Goal: Information Seeking & Learning: Learn about a topic

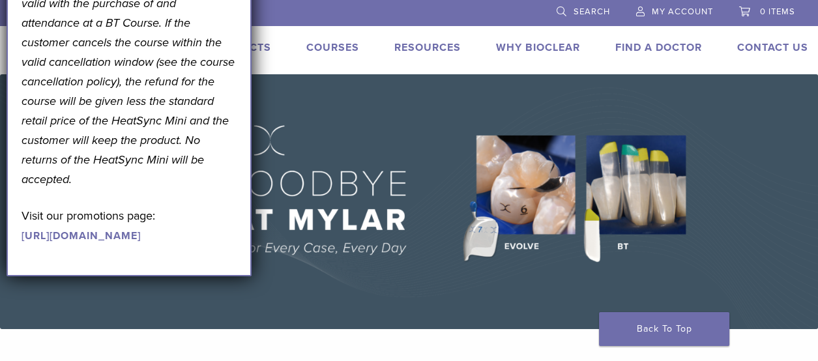
click at [659, 46] on link "Find A Doctor" at bounding box center [658, 47] width 87 height 13
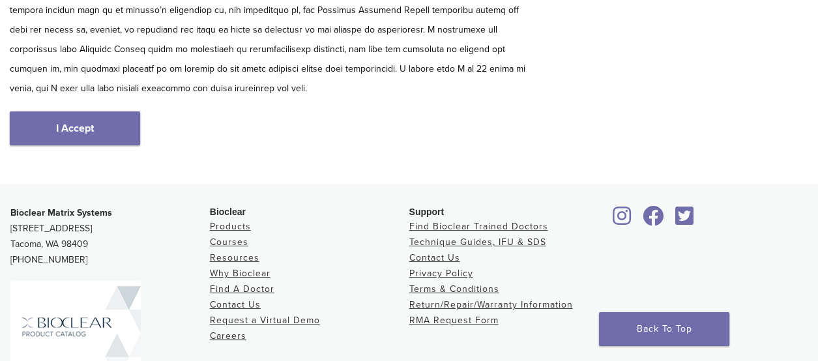
scroll to position [325, 0]
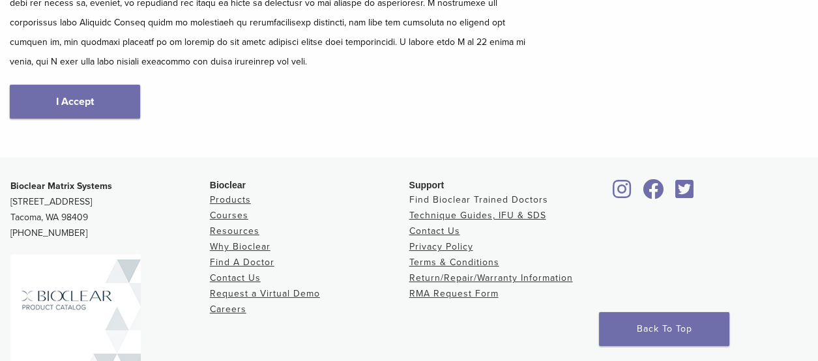
click at [479, 197] on link "Find Bioclear Trained Doctors" at bounding box center [478, 199] width 139 height 11
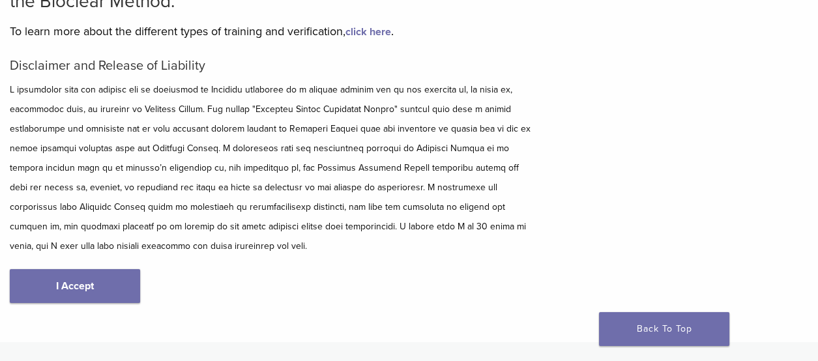
scroll to position [261, 0]
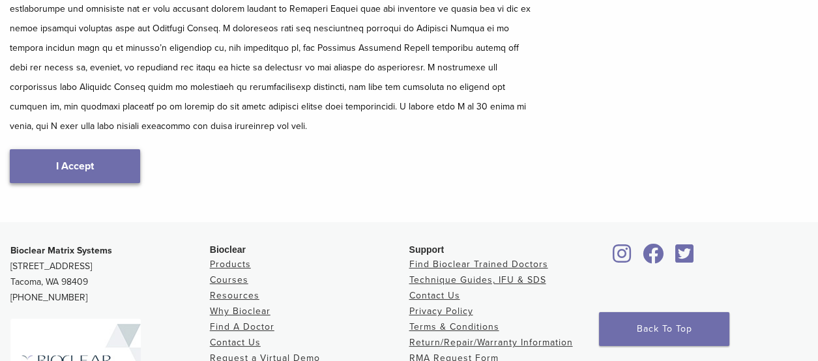
click at [46, 158] on link "I Accept" at bounding box center [75, 166] width 130 height 34
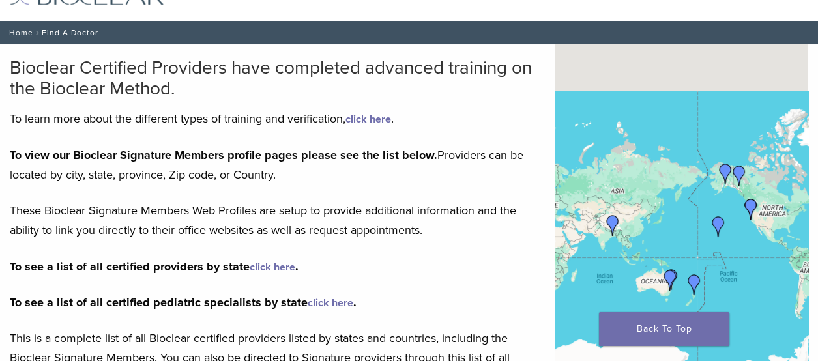
scroll to position [130, 0]
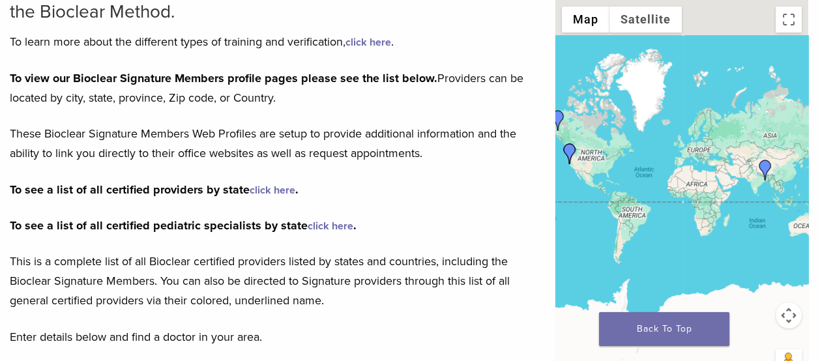
drag, startPoint x: 681, startPoint y: 202, endPoint x: 826, endPoint y: 191, distance: 145.7
click at [274, 188] on link "click here" at bounding box center [272, 190] width 46 height 13
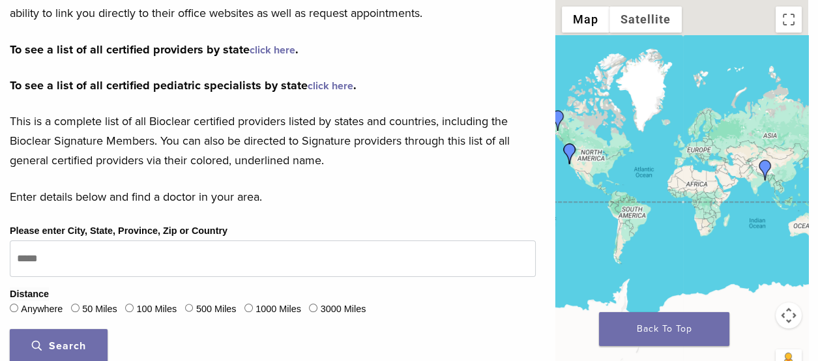
scroll to position [391, 0]
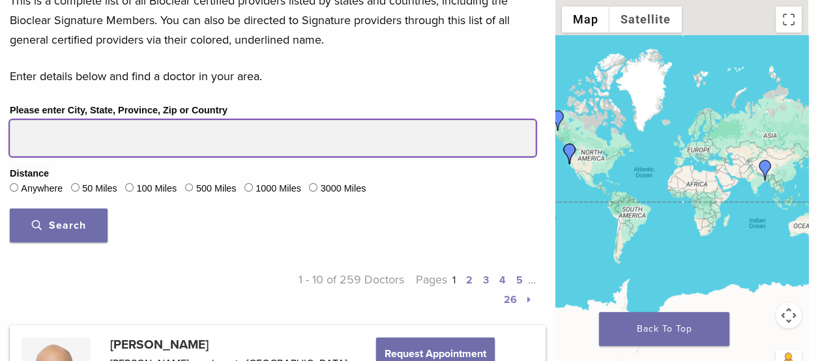
drag, startPoint x: 66, startPoint y: 141, endPoint x: 48, endPoint y: 135, distance: 18.5
click at [16, 141] on input "Please enter City, State, Province, Zip or Country" at bounding box center [273, 138] width 526 height 36
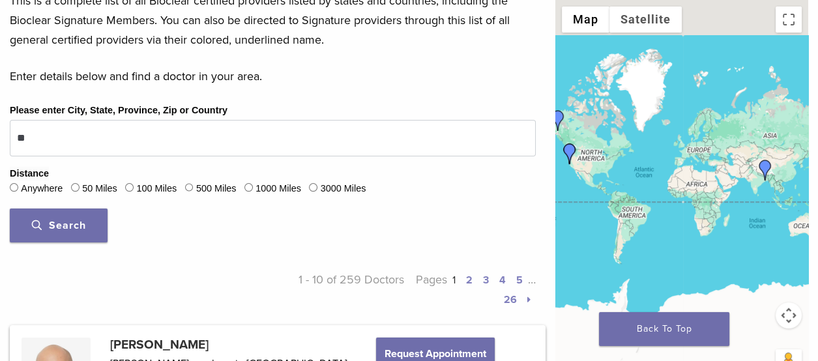
click at [47, 224] on span "Search" at bounding box center [59, 225] width 54 height 13
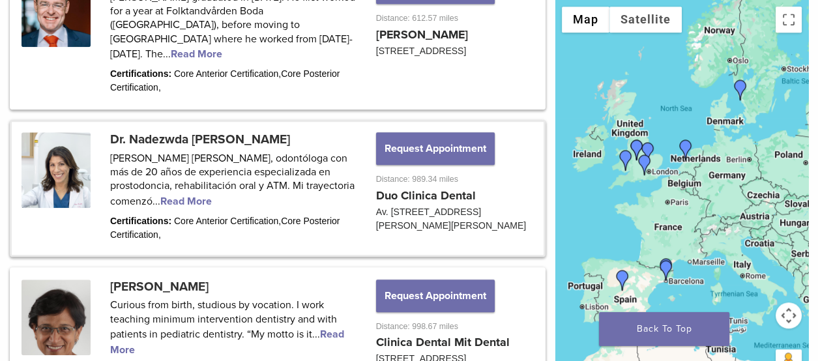
scroll to position [1628, 0]
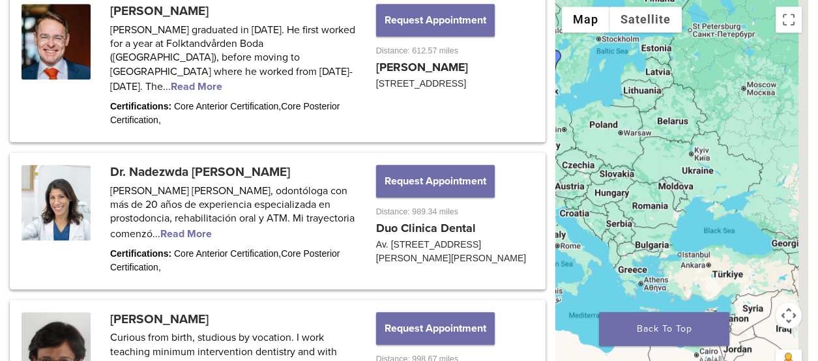
drag, startPoint x: 747, startPoint y: 188, endPoint x: 551, endPoint y: 158, distance: 198.4
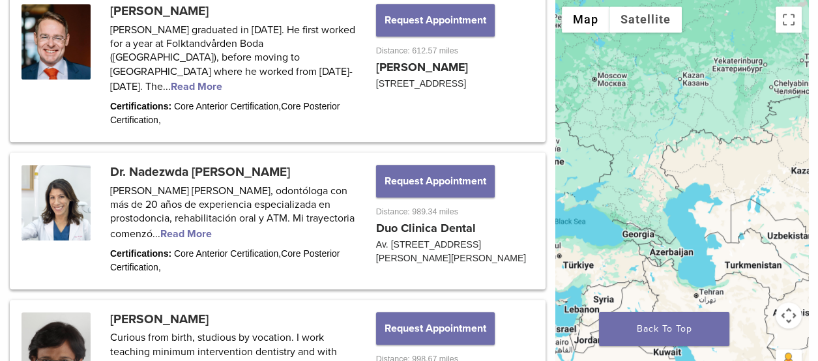
drag, startPoint x: 728, startPoint y: 115, endPoint x: 536, endPoint y: 101, distance: 192.0
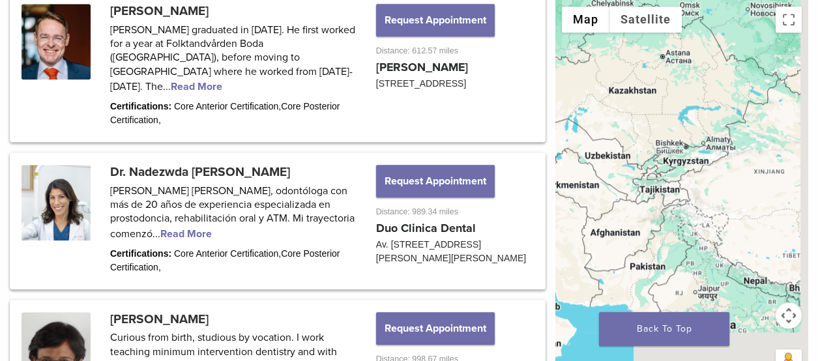
drag, startPoint x: 748, startPoint y: 141, endPoint x: 599, endPoint y: 58, distance: 170.6
click at [591, 58] on div at bounding box center [681, 195] width 253 height 391
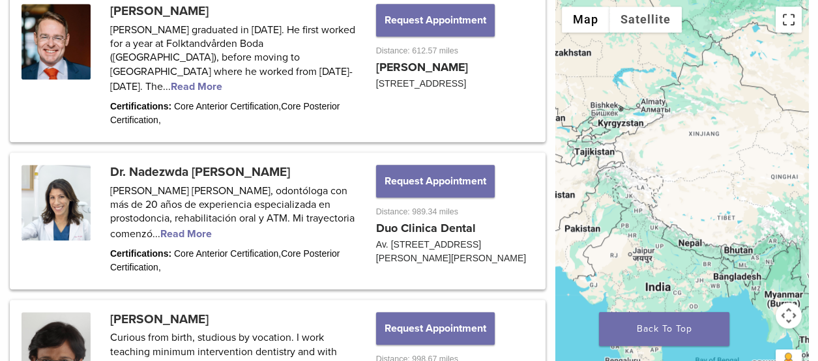
click at [788, 18] on button "Toggle fullscreen view" at bounding box center [788, 20] width 26 height 26
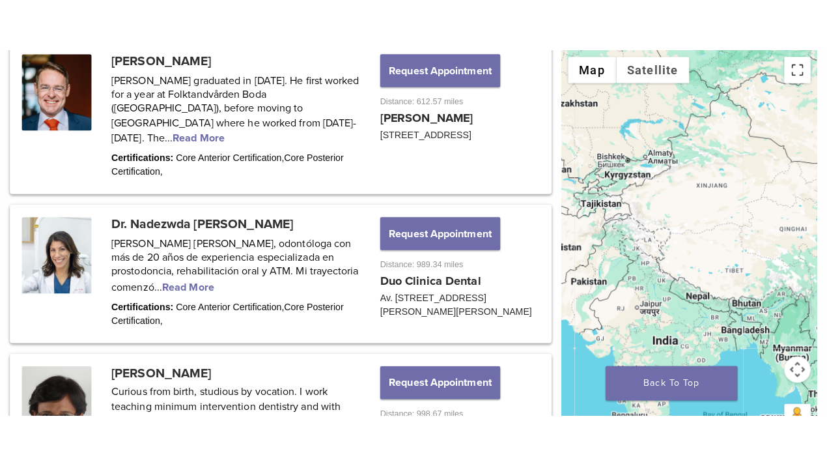
scroll to position [1614, 0]
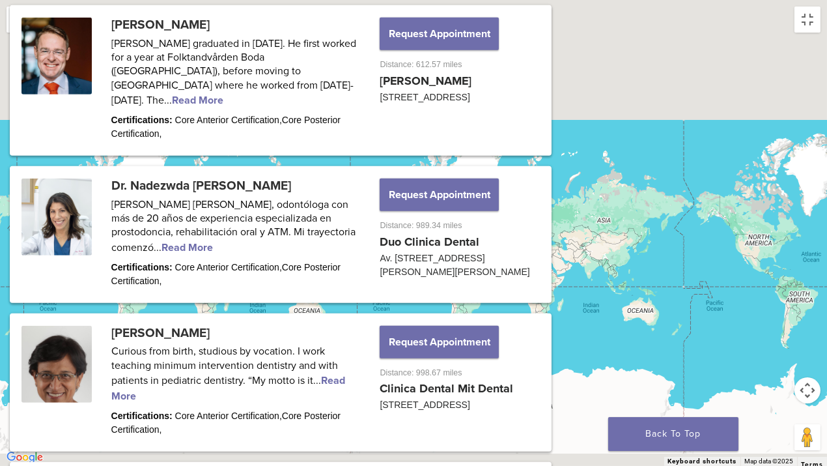
drag, startPoint x: 667, startPoint y: 297, endPoint x: 400, endPoint y: 261, distance: 269.5
click at [400, 261] on div at bounding box center [413, 233] width 827 height 466
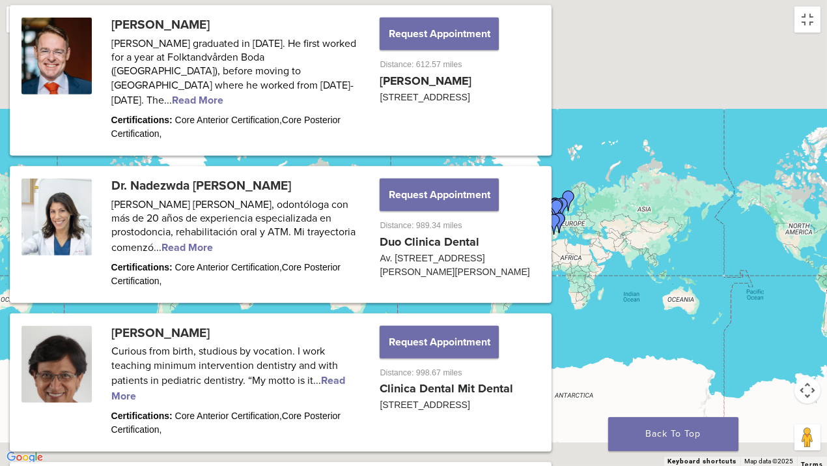
drag, startPoint x: 768, startPoint y: 272, endPoint x: 470, endPoint y: 261, distance: 297.9
click at [470, 261] on div at bounding box center [413, 233] width 827 height 466
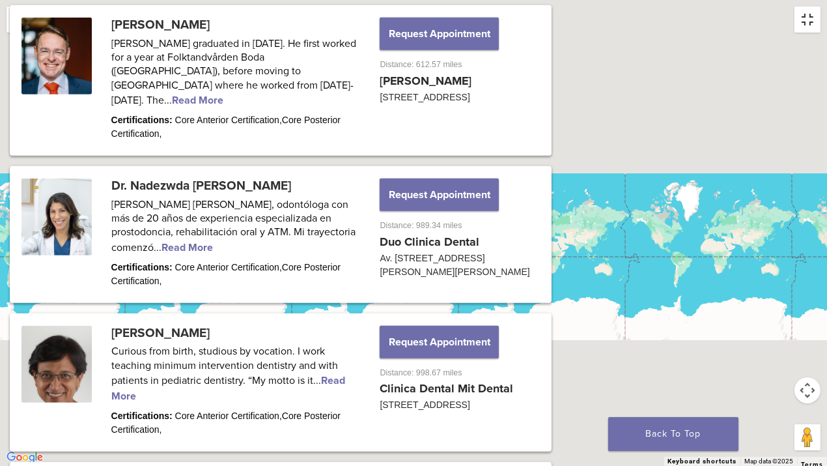
click at [814, 24] on button "Toggle fullscreen view" at bounding box center [808, 20] width 26 height 26
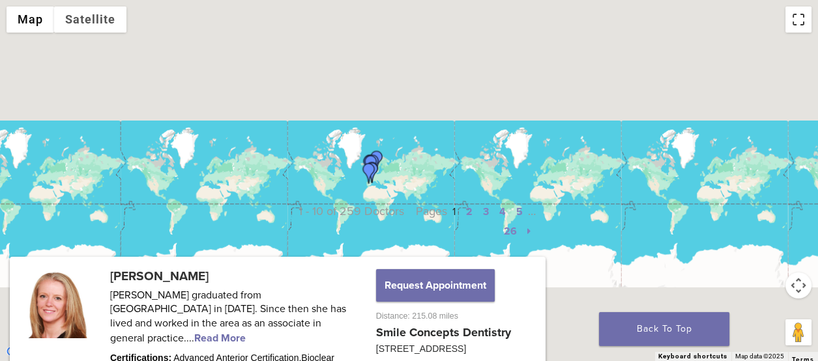
scroll to position [391, 0]
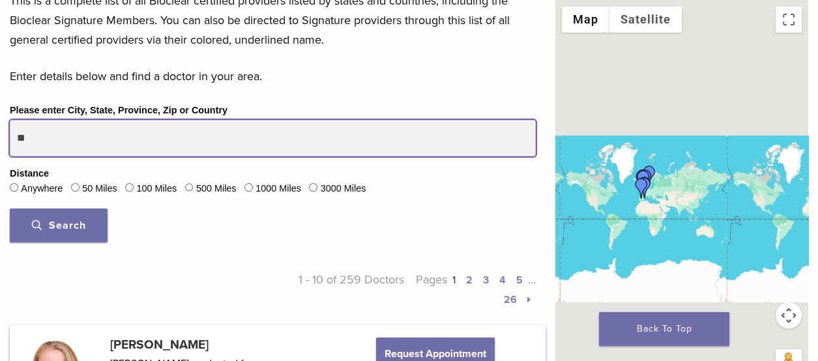
click at [48, 140] on input "**" at bounding box center [273, 138] width 526 height 36
type input "*"
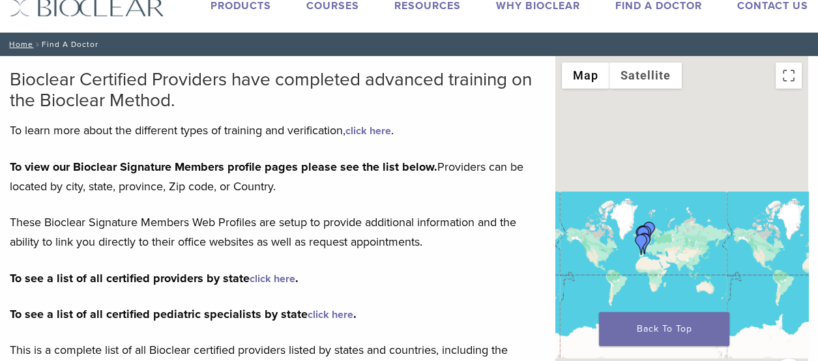
scroll to position [0, 0]
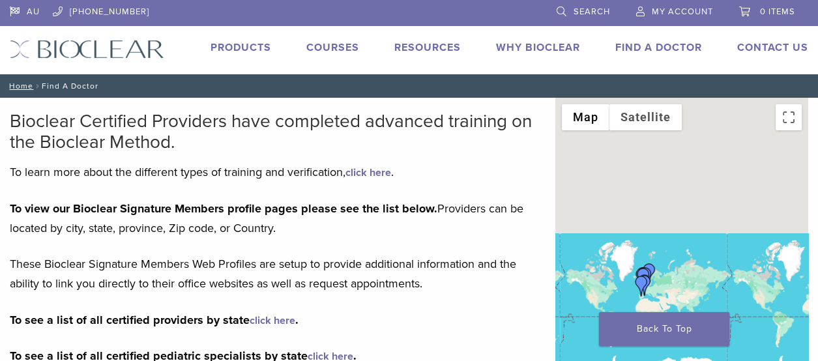
click at [324, 48] on link "Courses" at bounding box center [332, 47] width 53 height 13
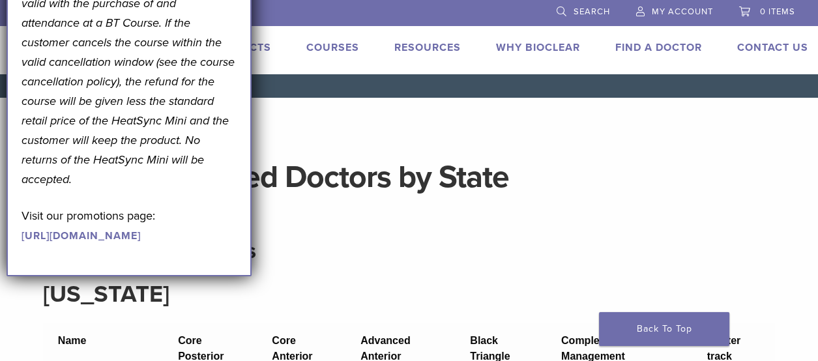
click at [212, 23] on div "September Promotion! Valid September 1–30, 2025. Get A Free* HeatSync Mini when…" at bounding box center [129, 33] width 216 height 421
click at [225, 53] on p "*Note: Free HeatSync Mini offer is only valid with the purchase of and attendan…" at bounding box center [129, 81] width 216 height 215
click at [222, 141] on p "*Note: Free HeatSync Mini offer is only valid with the purchase of and attendan…" at bounding box center [129, 81] width 216 height 215
click at [274, 146] on header "Bioclear Certified Doctors by State" at bounding box center [409, 177] width 752 height 94
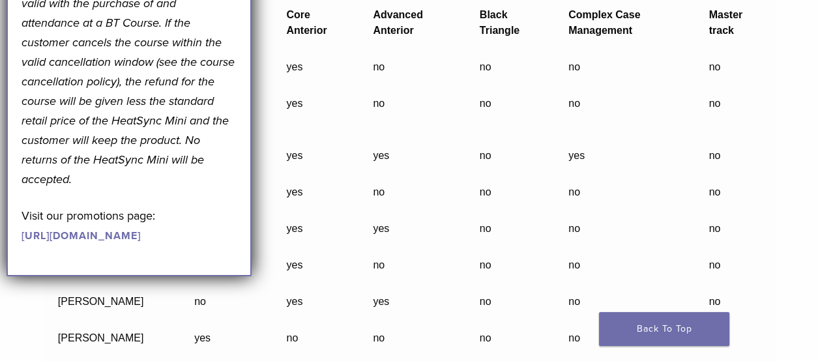
scroll to position [1107, 0]
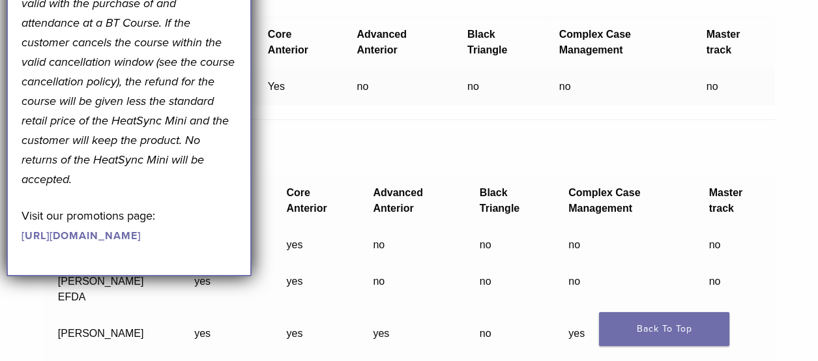
click at [118, 16] on div "September Promotion! Valid [DATE]–[DATE]. Get A Free* HeatSync Mini when you re…" at bounding box center [129, 33] width 216 height 421
click at [118, 16] on div "September Promotion! Valid September 1–30, 2025. Get A Free* HeatSync Mini when…" at bounding box center [129, 33] width 216 height 421
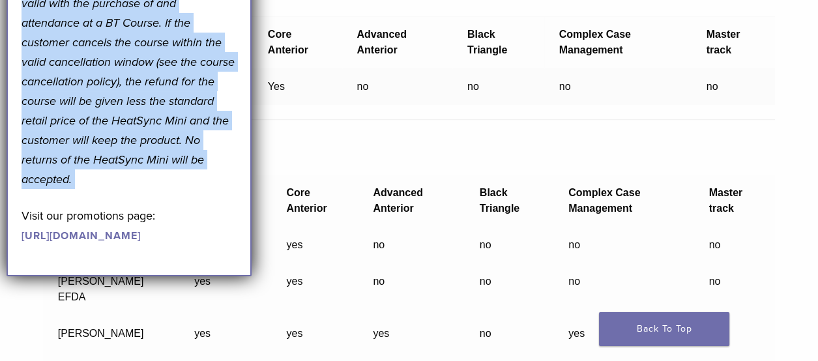
click at [118, 16] on div "September Promotion! Valid September 1–30, 2025. Get A Free* HeatSync Mini when…" at bounding box center [129, 33] width 216 height 421
click at [244, 214] on div "September Promotion! Valid September 1–30, 2025. Get A Free* HeatSync Mini when…" at bounding box center [130, 42] width 246 height 468
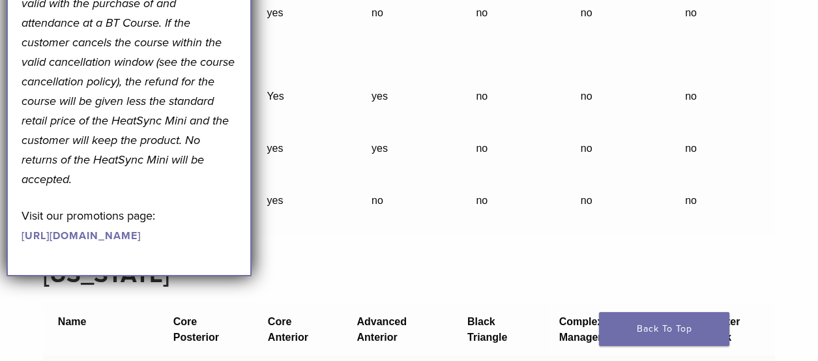
scroll to position [717, 0]
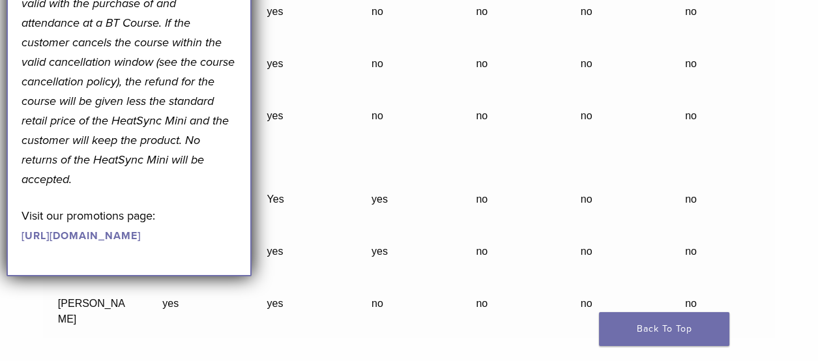
click at [131, 242] on link "https://pages.bioclearmatrix.com/Bioclear-Product-Promotion-Page" at bounding box center [80, 235] width 119 height 13
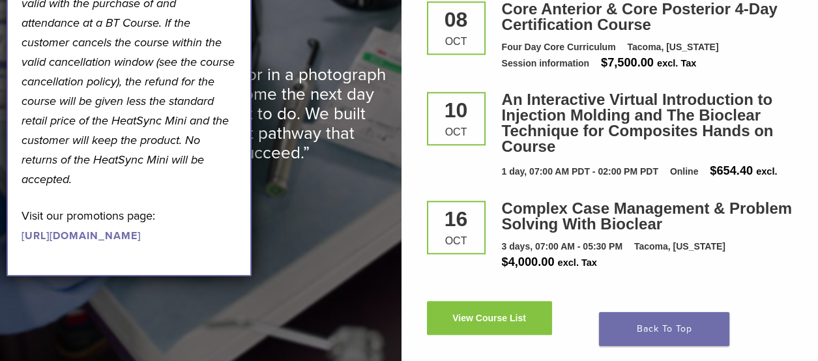
scroll to position [1887, 0]
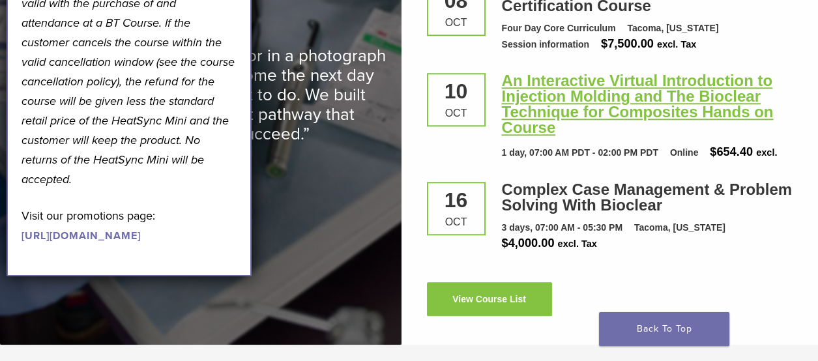
click at [550, 74] on link "An Interactive Virtual Introduction to Injection Molding and The Bioclear Techn…" at bounding box center [638, 104] width 272 height 64
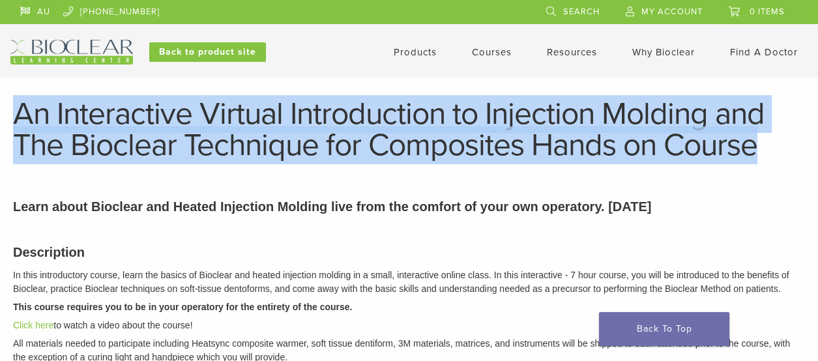
drag, startPoint x: 20, startPoint y: 109, endPoint x: 790, endPoint y: 136, distance: 771.1
click at [790, 136] on h1 "An Interactive Virtual Introduction to Injection Molding and The Bioclear Techn…" at bounding box center [408, 129] width 791 height 63
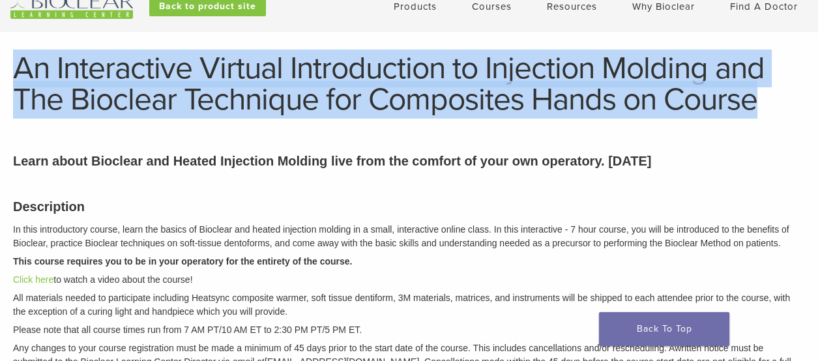
scroll to position [64, 0]
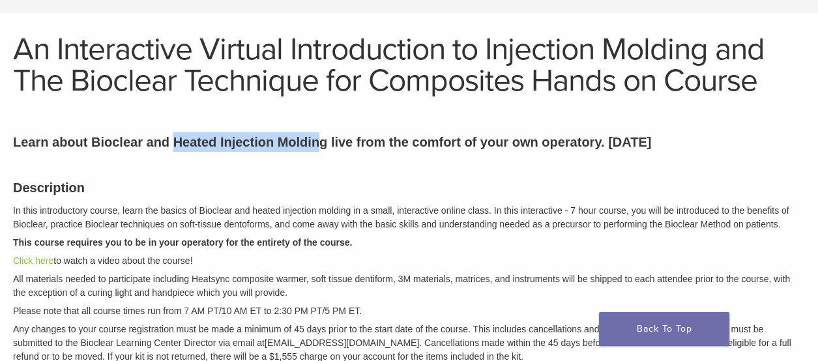
drag, startPoint x: 174, startPoint y: 142, endPoint x: 321, endPoint y: 149, distance: 147.4
click at [321, 149] on p "Learn about Bioclear and Heated Injection Molding live from the comfort of your…" at bounding box center [408, 142] width 791 height 20
click at [285, 173] on div "Description In this introductory course, learn the basics of Bioclear and heate…" at bounding box center [408, 270] width 811 height 216
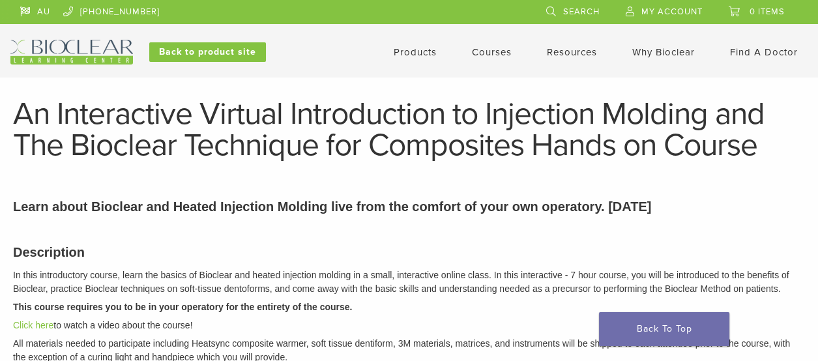
click at [484, 53] on link "Courses" at bounding box center [492, 52] width 40 height 12
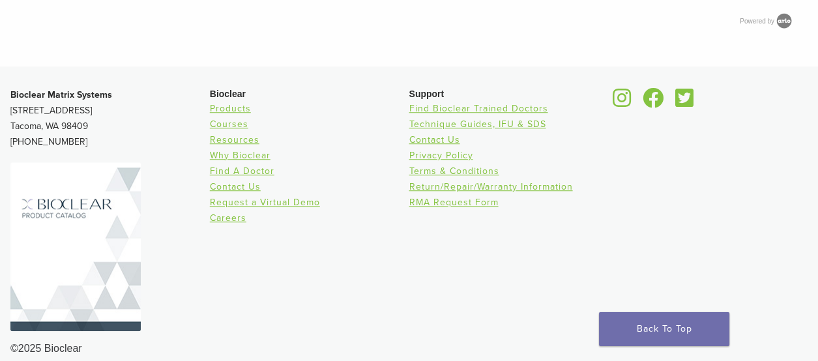
scroll to position [1476, 0]
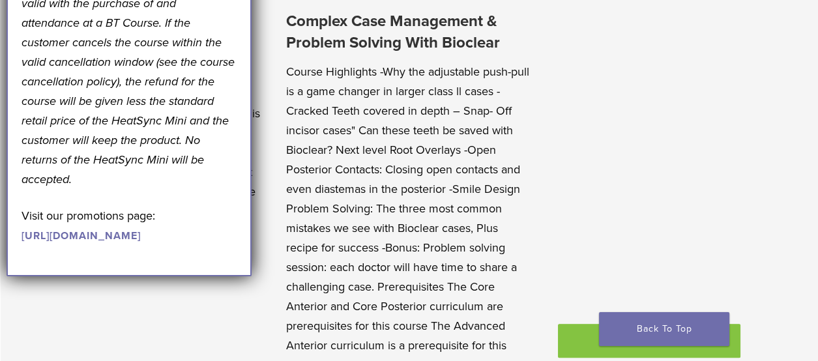
scroll to position [1498, 0]
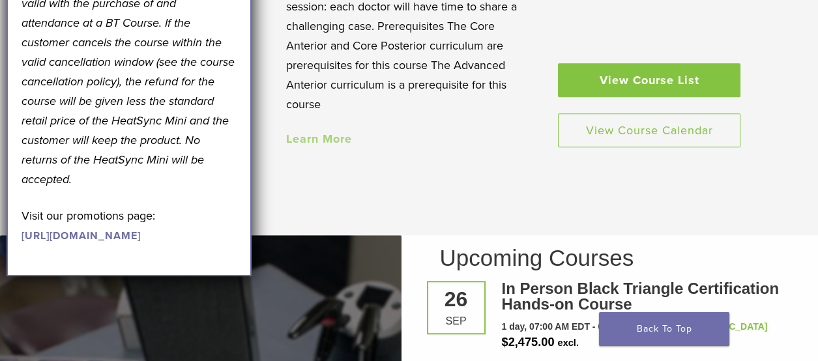
click at [601, 77] on link "View Course List" at bounding box center [649, 80] width 182 height 34
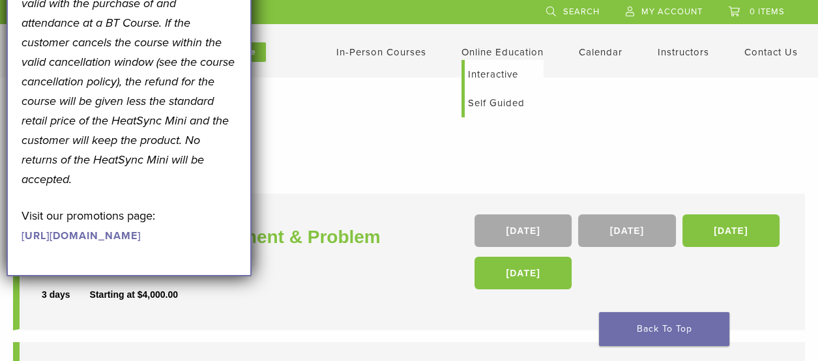
click at [494, 72] on link "Interactive" at bounding box center [503, 74] width 79 height 29
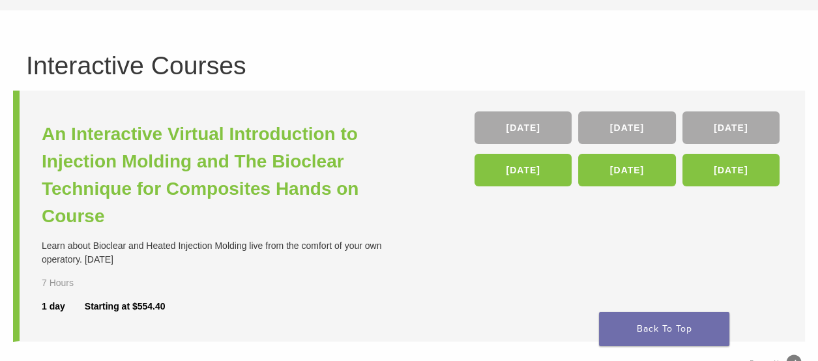
scroll to position [130, 0]
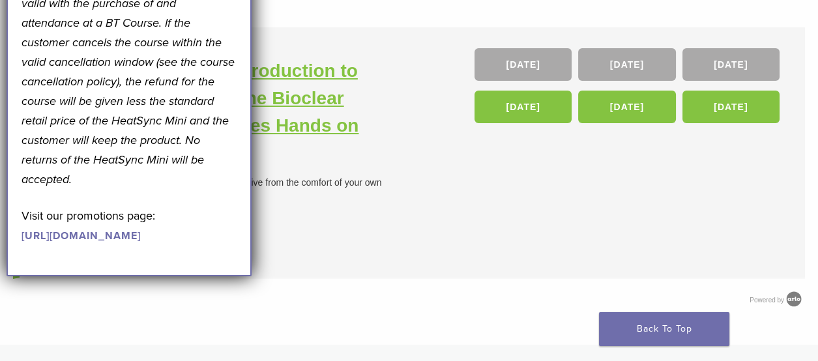
click at [296, 72] on h3 "An Interactive Virtual Introduction to Injection Molding and The Bioclear Techn…" at bounding box center [227, 111] width 371 height 109
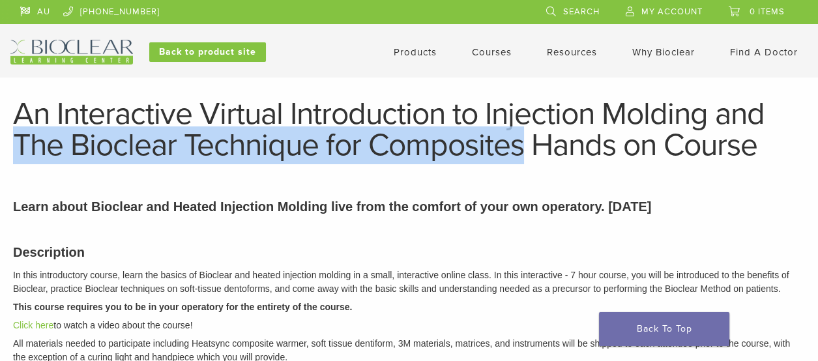
drag, startPoint x: 19, startPoint y: 145, endPoint x: 528, endPoint y: 154, distance: 509.5
click at [528, 154] on h1 "An Interactive Virtual Introduction to Injection Molding and The Bioclear Techn…" at bounding box center [408, 129] width 791 height 63
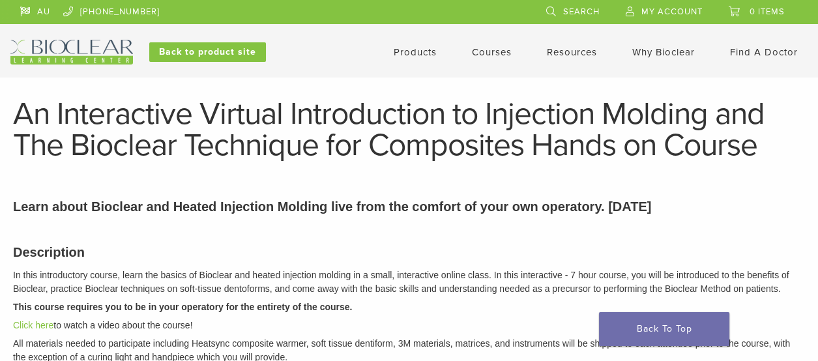
drag, startPoint x: 268, startPoint y: 186, endPoint x: 259, endPoint y: 186, distance: 8.5
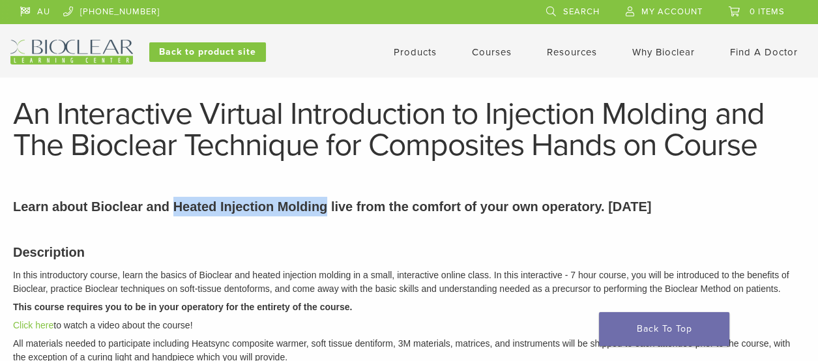
drag, startPoint x: 175, startPoint y: 205, endPoint x: 327, endPoint y: 207, distance: 151.8
click at [327, 207] on p "Learn about Bioclear and Heated Injection Molding live from the comfort of your…" at bounding box center [408, 207] width 791 height 20
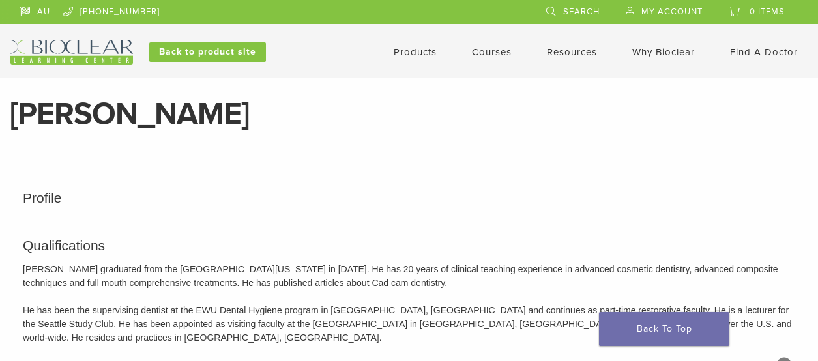
scroll to position [1476, 0]
